Goal: Entertainment & Leisure: Consume media (video, audio)

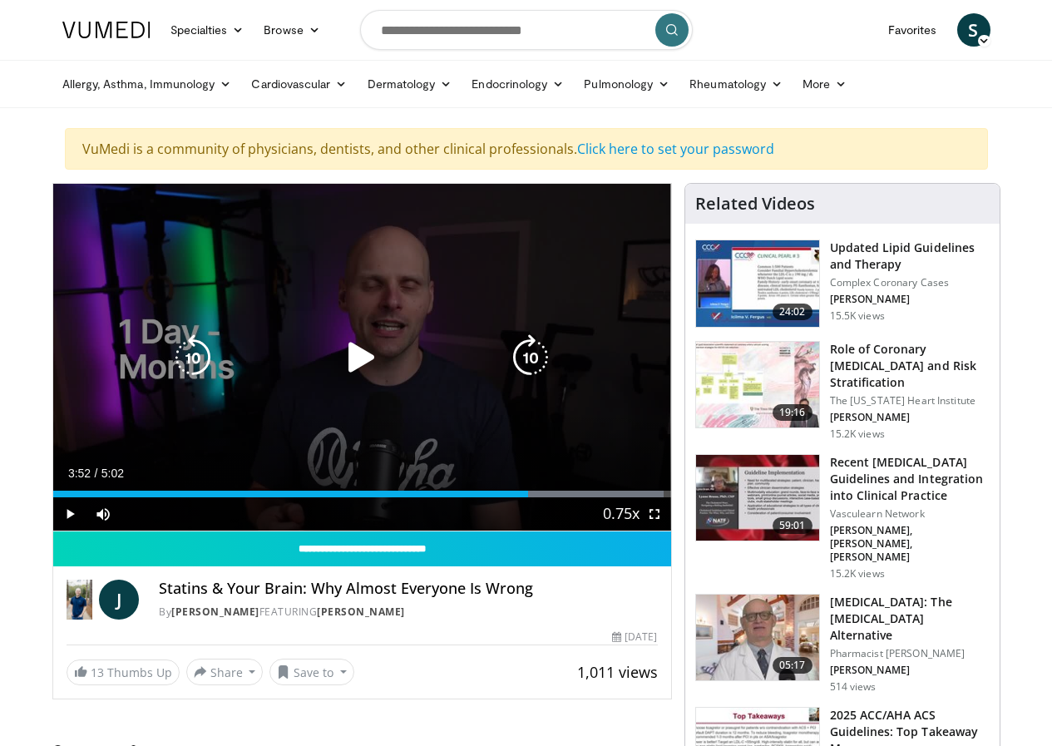
click at [338, 381] on icon "Video Player" at bounding box center [361, 357] width 47 height 47
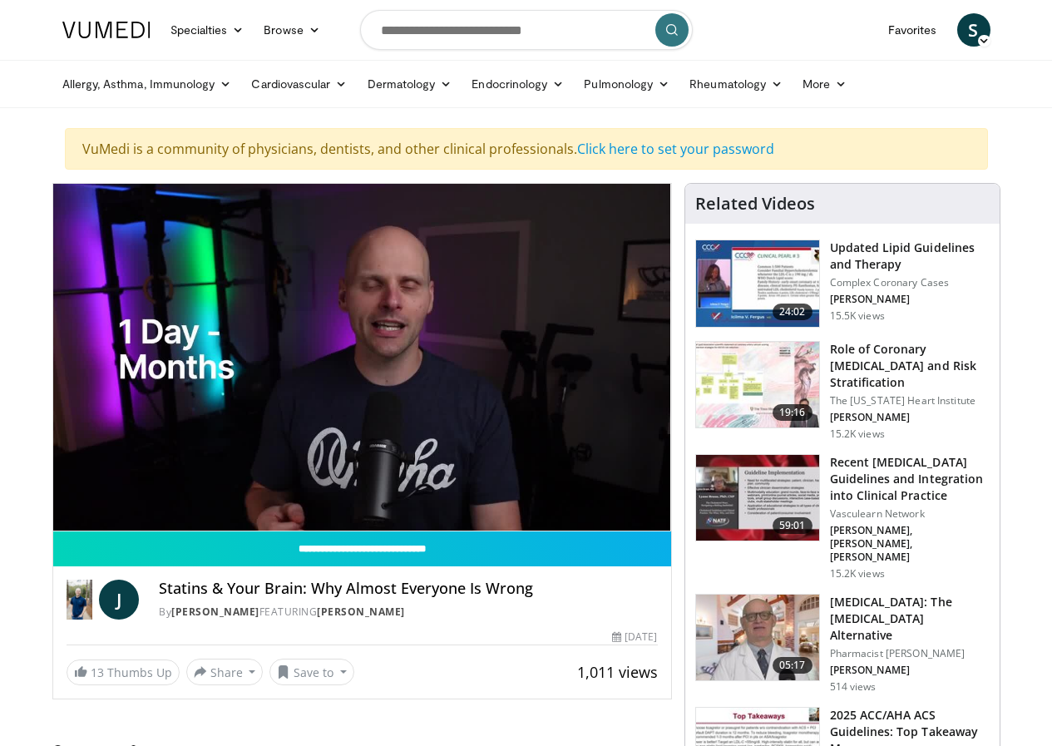
click at [338, 383] on div "10 seconds Tap to unmute" at bounding box center [362, 357] width 618 height 347
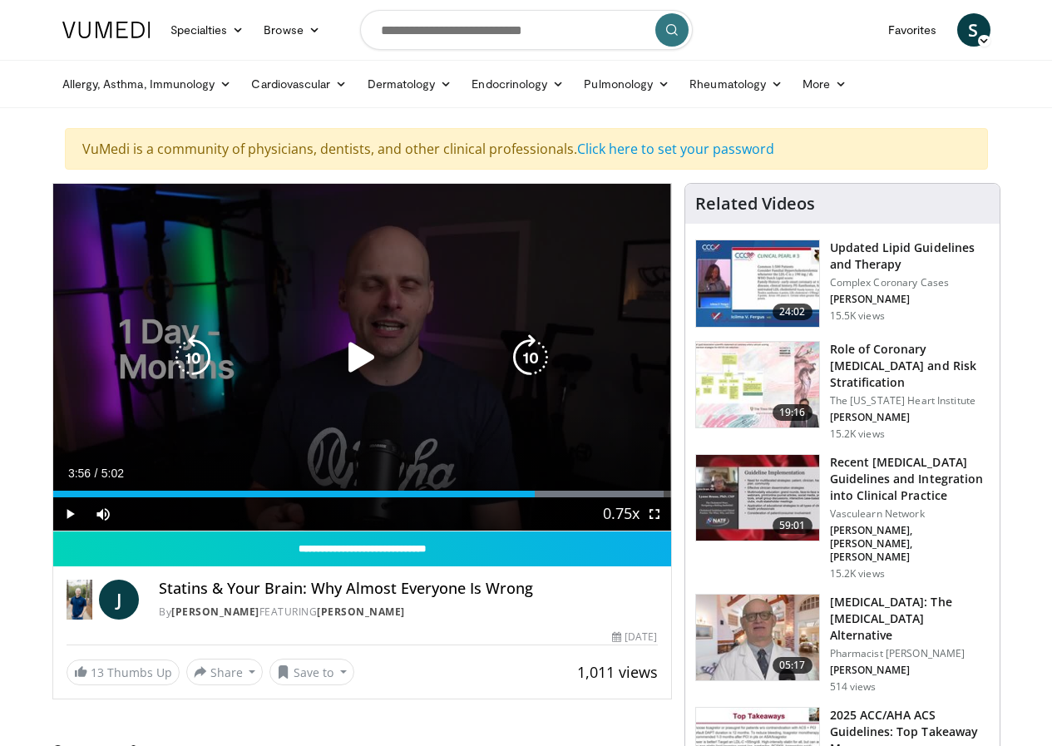
drag, startPoint x: 371, startPoint y: 378, endPoint x: 378, endPoint y: 369, distance: 11.3
click at [372, 374] on div "Video Player" at bounding box center [361, 357] width 371 height 33
click at [338, 369] on icon "Video Player" at bounding box center [361, 357] width 47 height 47
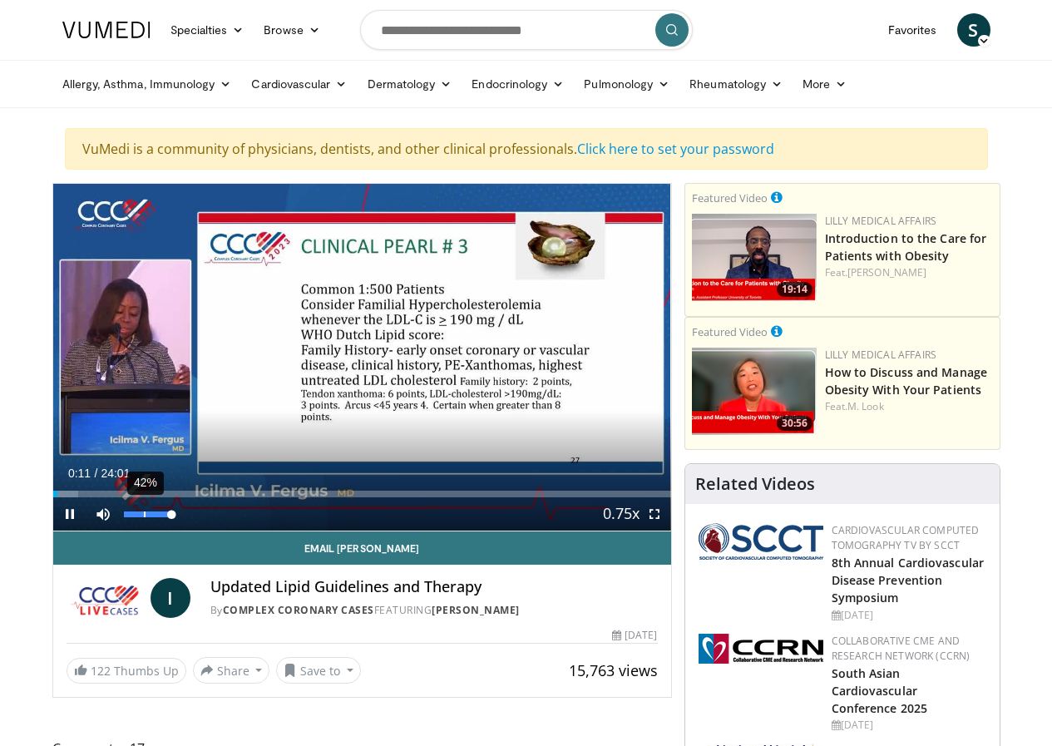
drag, startPoint x: 102, startPoint y: 545, endPoint x: 127, endPoint y: 535, distance: 26.9
click at [124, 517] on div "42%" at bounding box center [147, 514] width 47 height 6
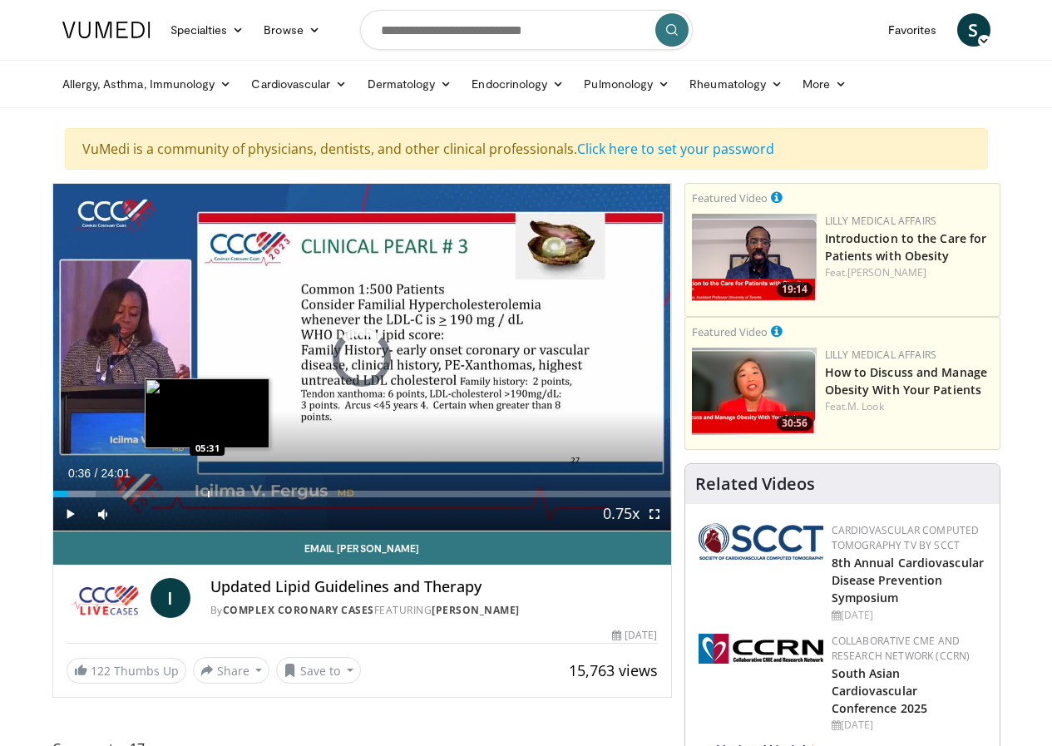
click at [165, 497] on div "Loaded : 6.92% 00:36 05:31" at bounding box center [362, 489] width 618 height 16
